Goal: Information Seeking & Learning: Learn about a topic

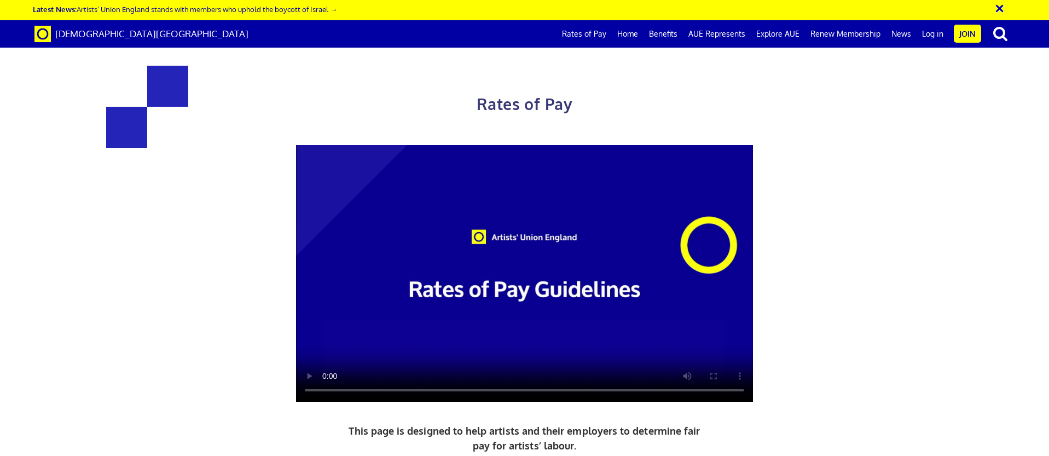
scroll to position [2177, 0]
click at [663, 30] on link "Benefits" at bounding box center [662, 33] width 39 height 27
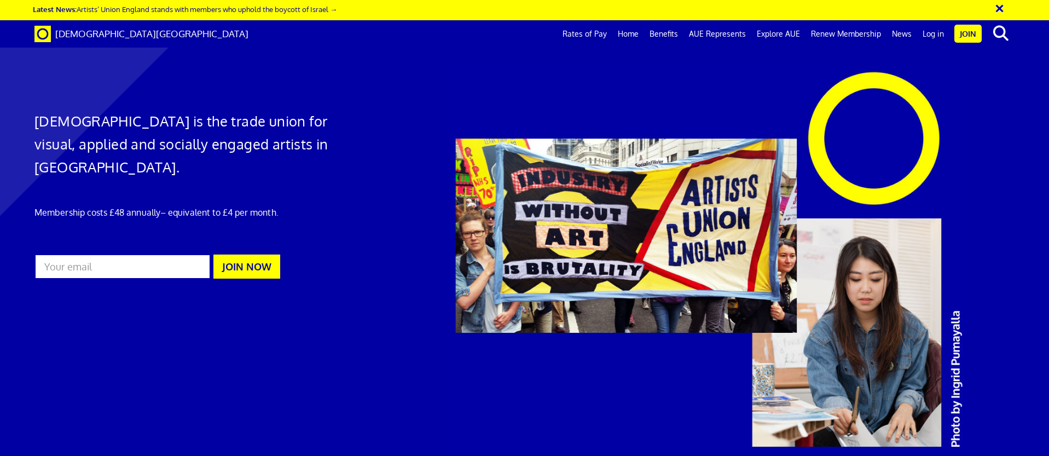
scroll to position [1263, 0]
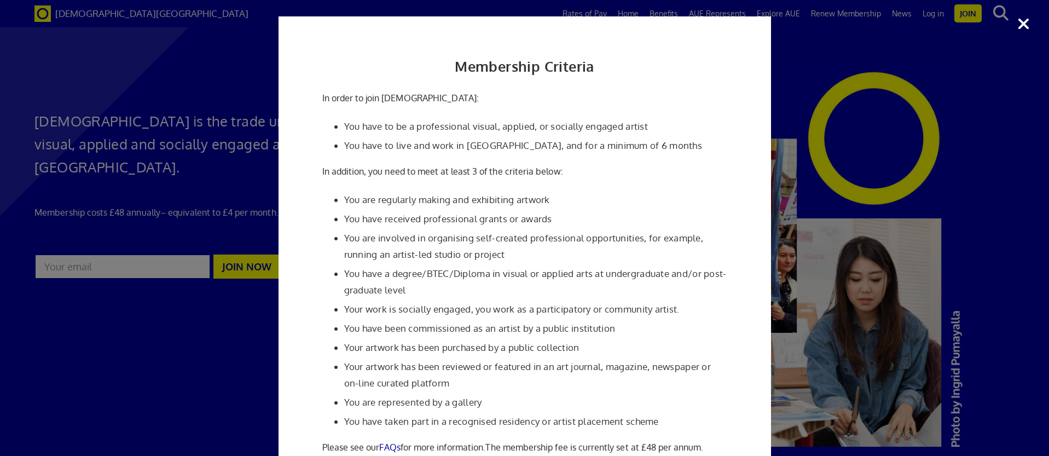
click at [807, 198] on div "Membership Criteria In order to join [DEMOGRAPHIC_DATA]: You have to be a profe…" at bounding box center [524, 228] width 1049 height 456
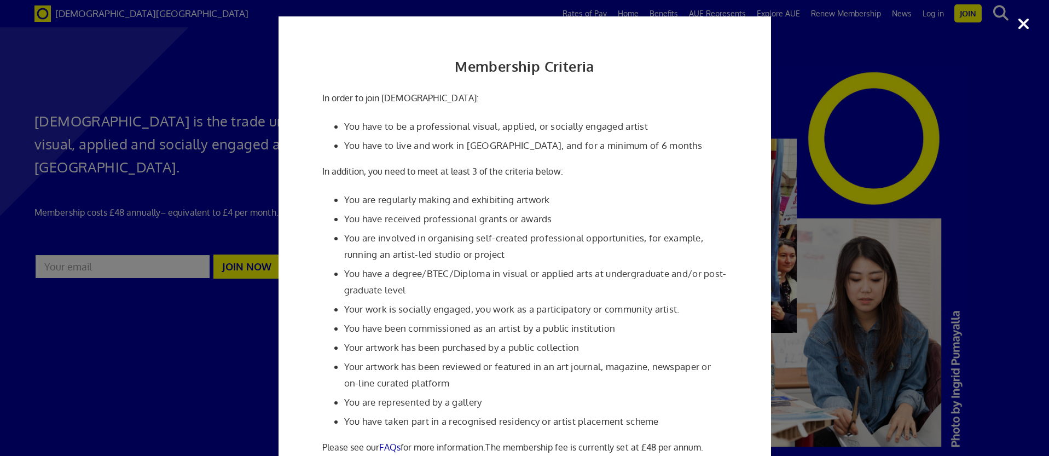
click at [866, 224] on div "Membership Criteria In order to join Artists' Union England: You have to be a p…" at bounding box center [524, 228] width 1049 height 456
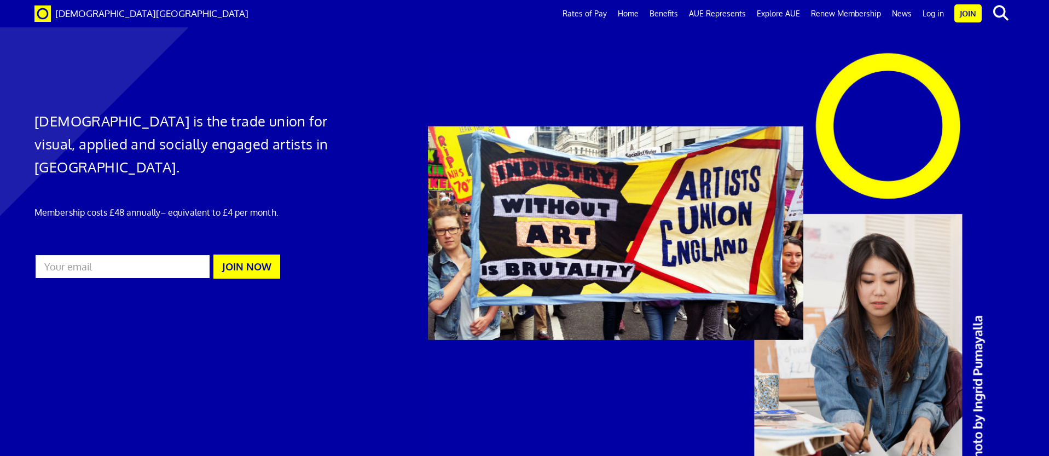
scroll to position [156, 0]
